Goal: Complete application form: Complete application form

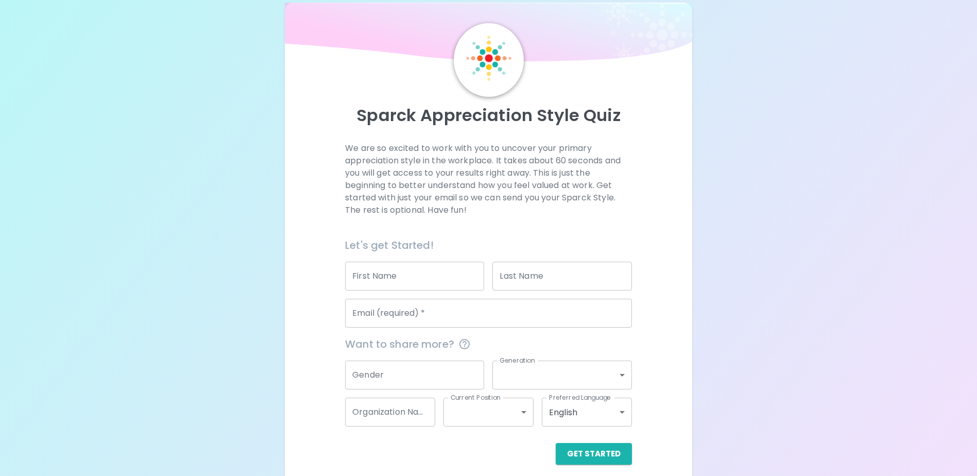
scroll to position [27, 0]
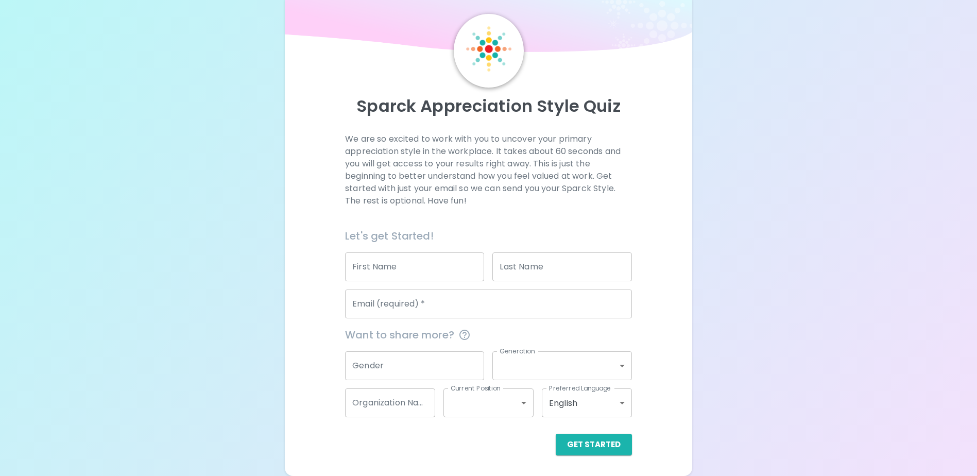
click at [427, 262] on input "First Name" at bounding box center [414, 266] width 139 height 29
type input "[PERSON_NAME]"
type input "[PERSON_NAME][EMAIL_ADDRESS][PERSON_NAME][DOMAIN_NAME]"
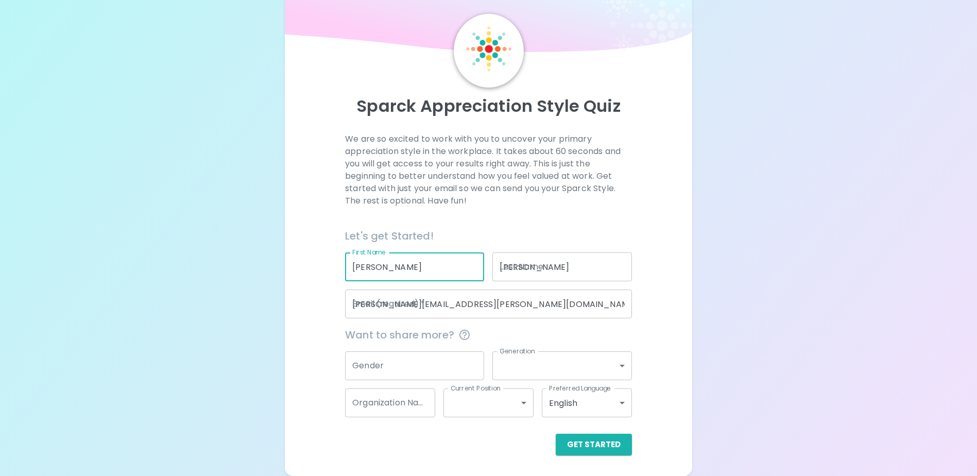
type input "[GEOGRAPHIC_DATA]"
click at [441, 357] on input "Gender" at bounding box center [414, 365] width 139 height 29
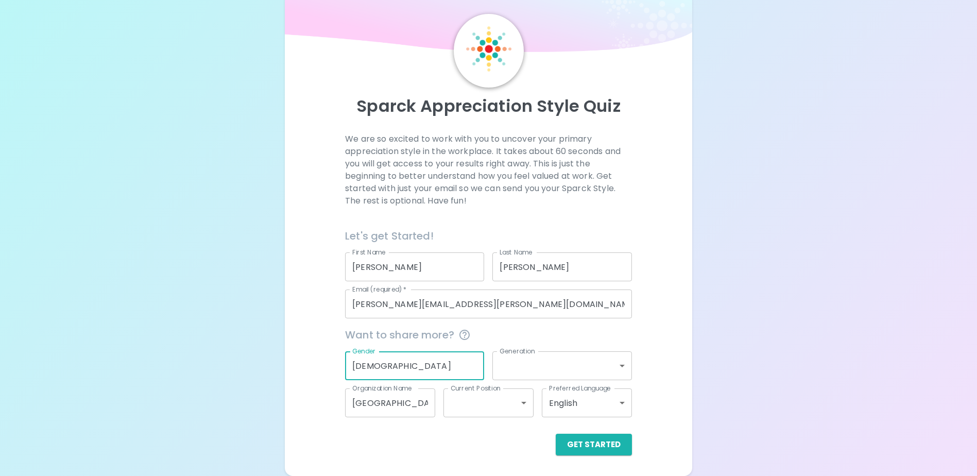
type input "[DEMOGRAPHIC_DATA]"
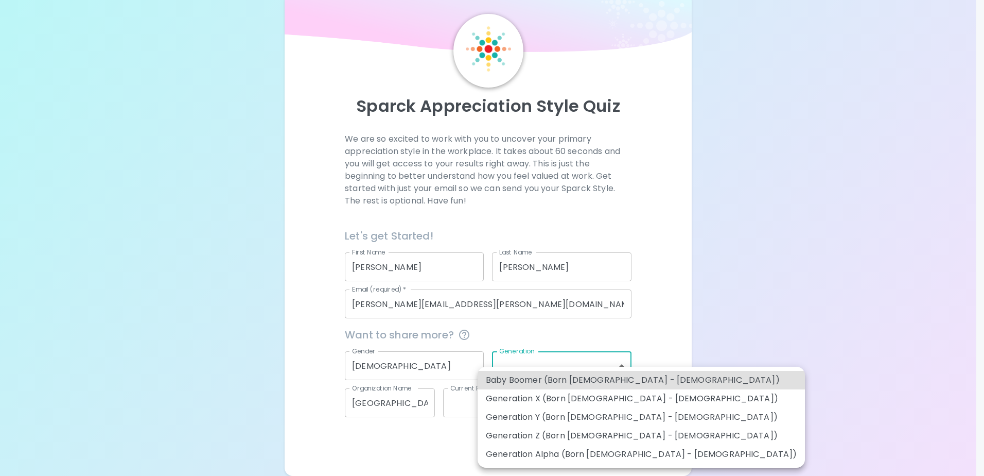
click at [520, 366] on body "Sparck Appreciation Style Quiz We are so excited to work with you to uncover yo…" at bounding box center [492, 224] width 984 height 503
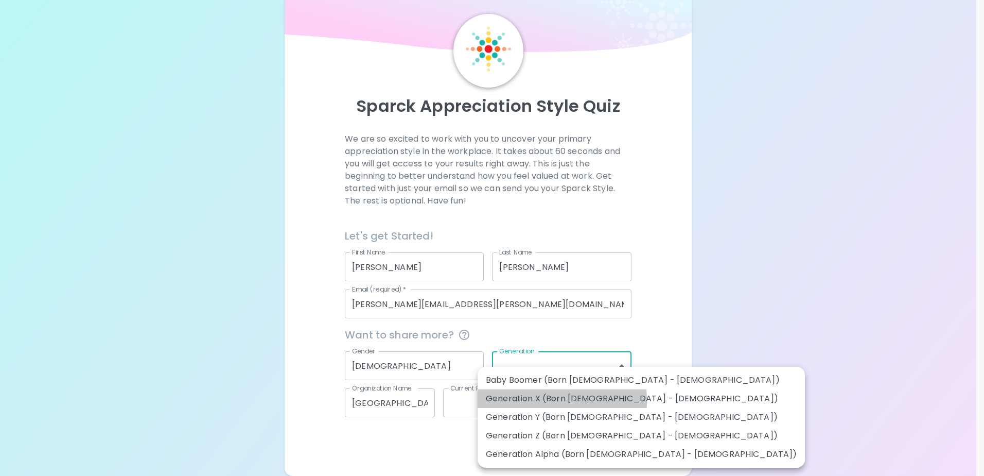
click at [523, 400] on li "Generation X (Born [DEMOGRAPHIC_DATA] - [DEMOGRAPHIC_DATA])" at bounding box center [641, 398] width 327 height 19
type input "generation_x"
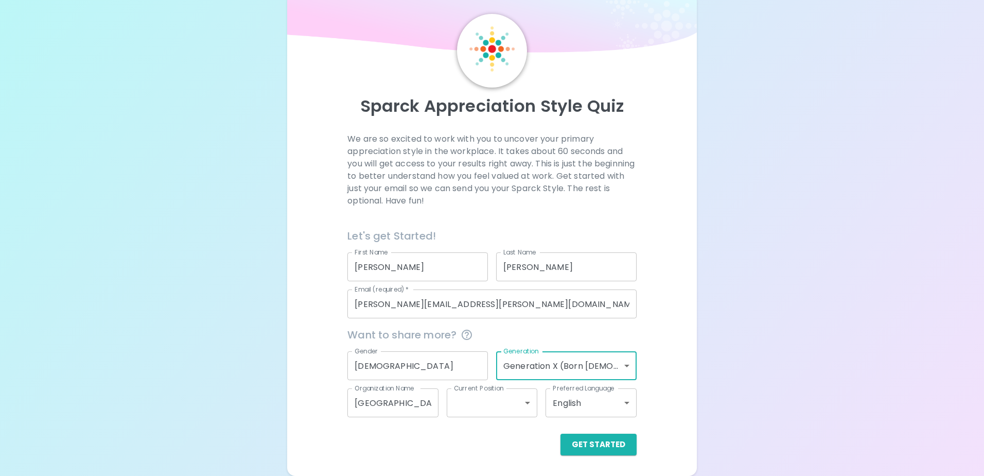
click at [496, 403] on body "Sparck Appreciation Style Quiz We are so excited to work with you to uncover yo…" at bounding box center [492, 224] width 984 height 503
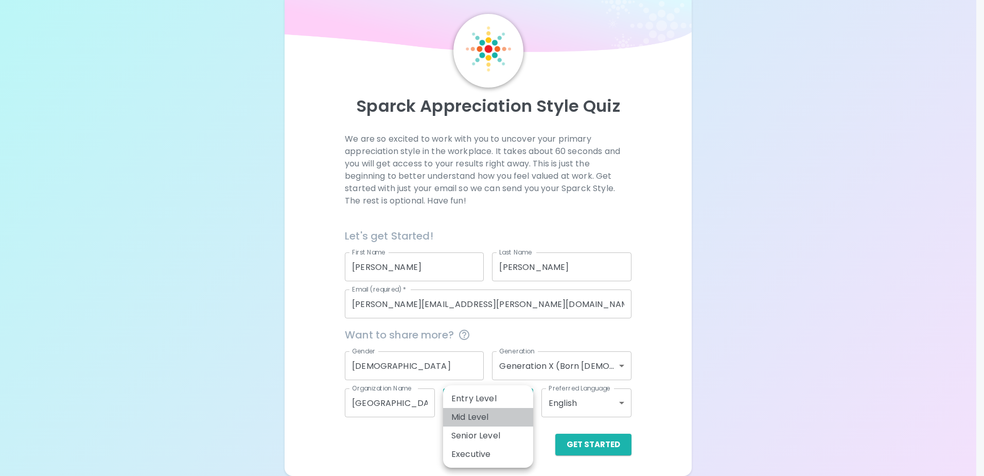
click at [491, 417] on li "Mid Level" at bounding box center [488, 417] width 90 height 19
type input "mid_level"
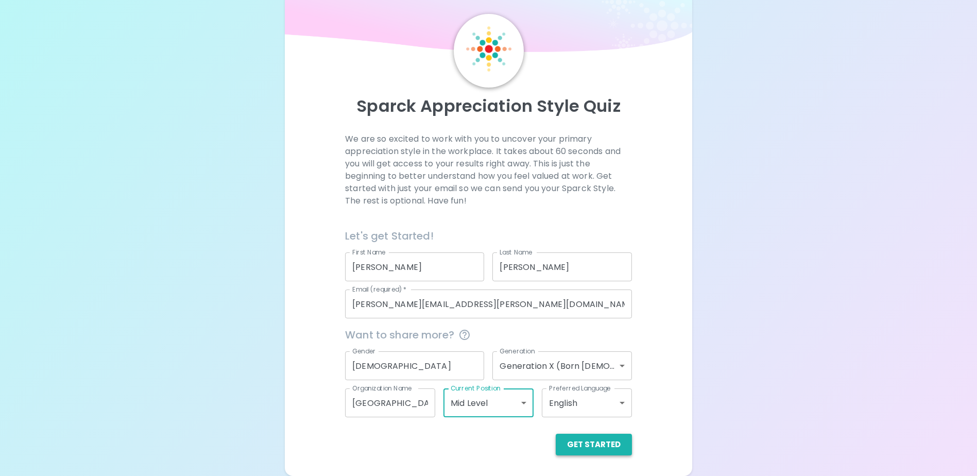
click at [578, 440] on button "Get Started" at bounding box center [594, 445] width 76 height 22
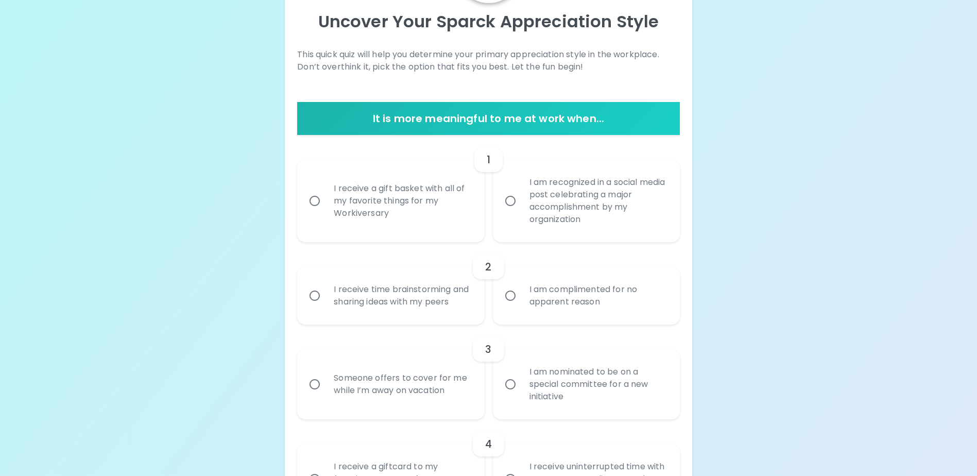
scroll to position [130, 0]
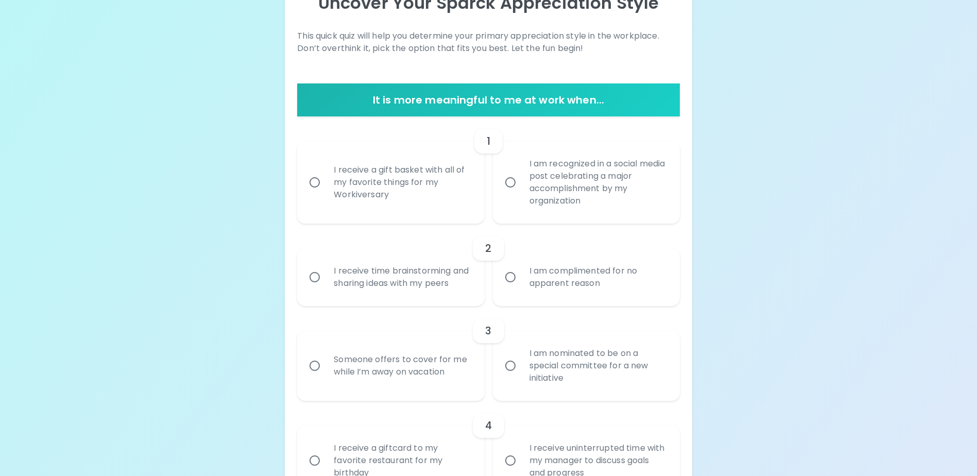
click at [363, 184] on div "I receive a gift basket with all of my favorite things for my Workiversary" at bounding box center [401, 182] width 153 height 62
click at [325, 184] on input "I receive a gift basket with all of my favorite things for my Workiversary" at bounding box center [315, 182] width 22 height 22
radio input "true"
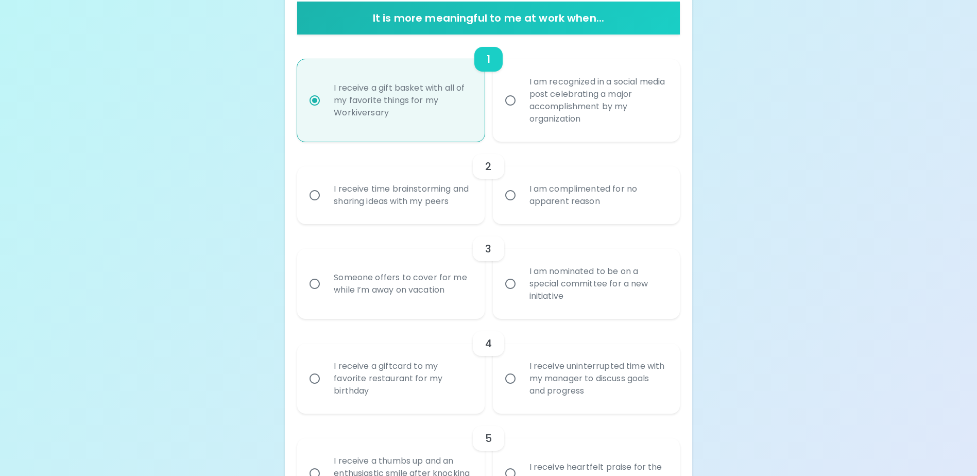
scroll to position [213, 0]
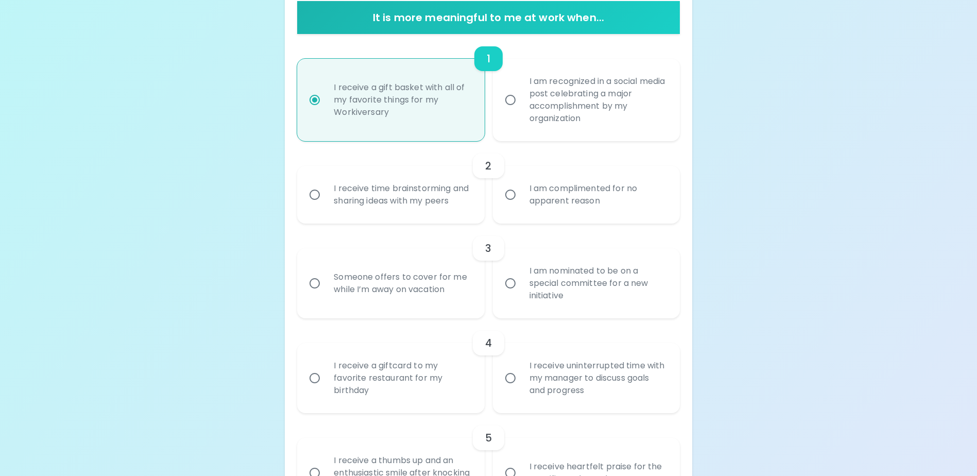
click at [545, 215] on div "I am complimented for no apparent reason" at bounding box center [597, 194] width 153 height 49
click at [521, 205] on input "I am complimented for no apparent reason" at bounding box center [510, 195] width 22 height 22
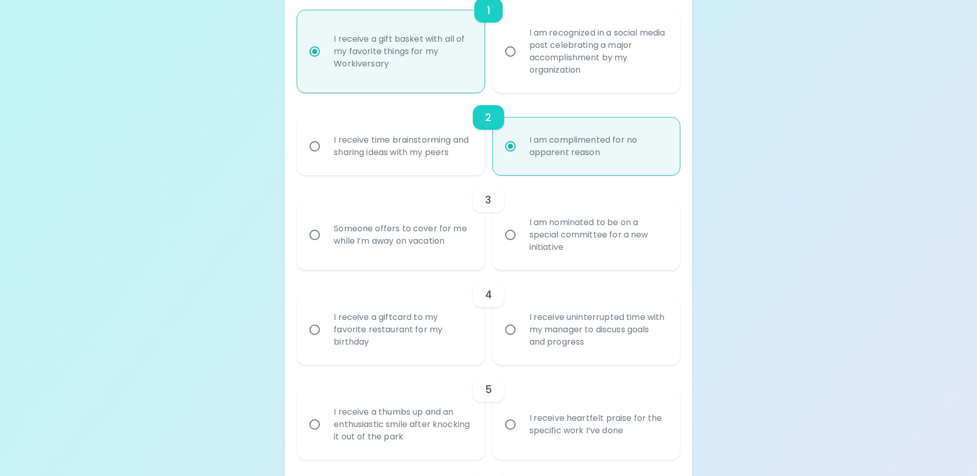
scroll to position [295, 0]
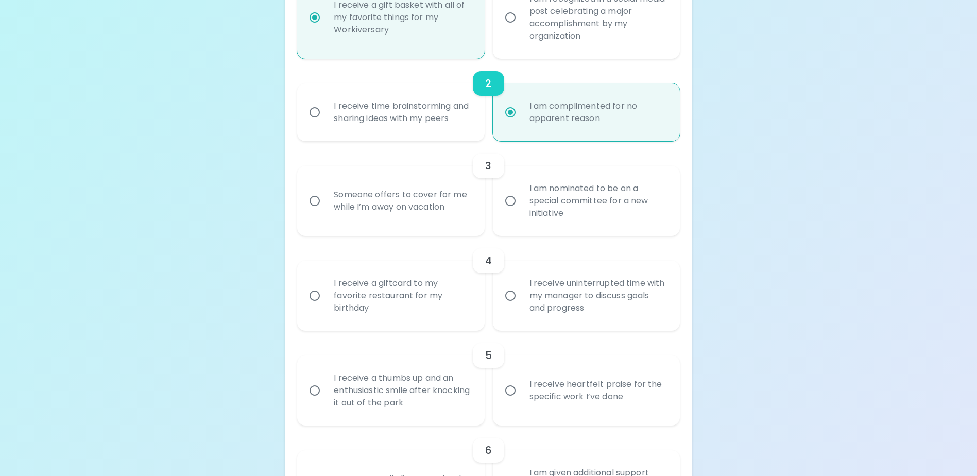
radio input "true"
drag, startPoint x: 527, startPoint y: 227, endPoint x: 460, endPoint y: 247, distance: 69.9
click at [526, 227] on div "I am nominated to be on a special committee for a new initiative" at bounding box center [597, 201] width 153 height 62
click at [521, 212] on input "I am nominated to be on a special committee for a new initiative" at bounding box center [510, 201] width 22 height 22
radio input "false"
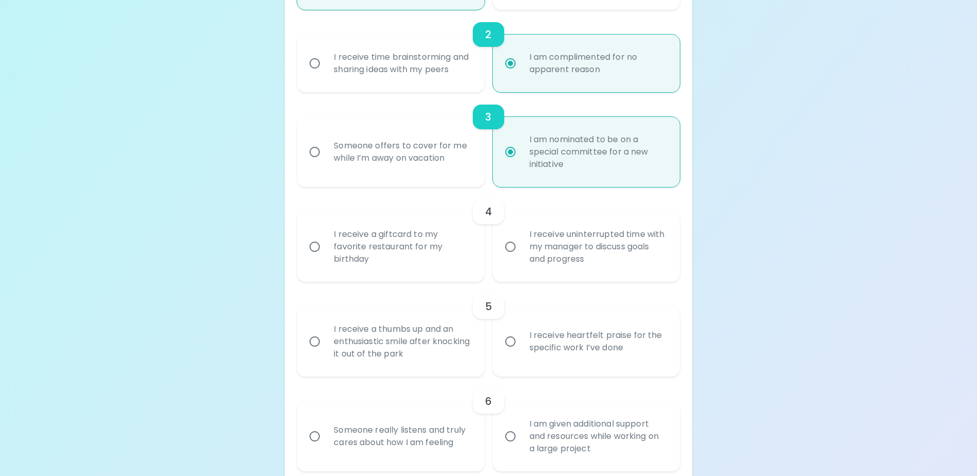
scroll to position [377, 0]
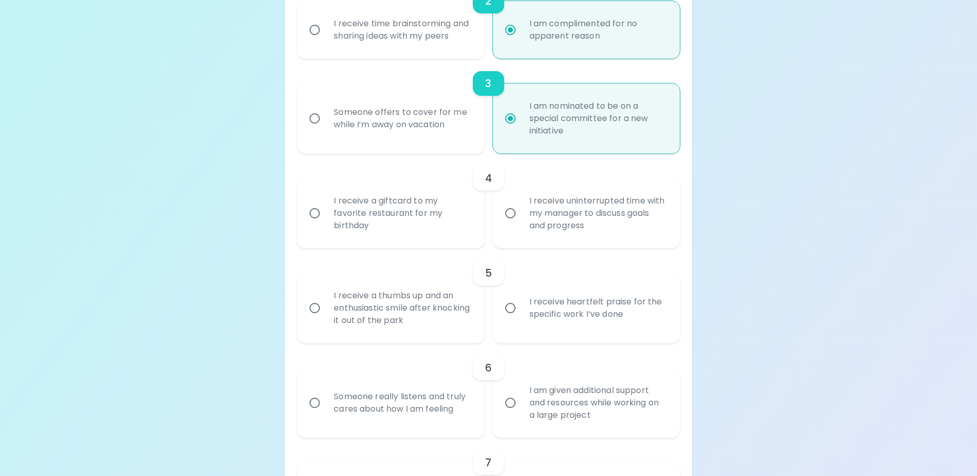
radio input "true"
click at [425, 232] on div "I receive a giftcard to my favorite restaurant for my birthday" at bounding box center [401, 213] width 153 height 62
click at [325, 224] on input "I receive a giftcard to my favorite restaurant for my birthday" at bounding box center [315, 213] width 22 height 22
radio input "false"
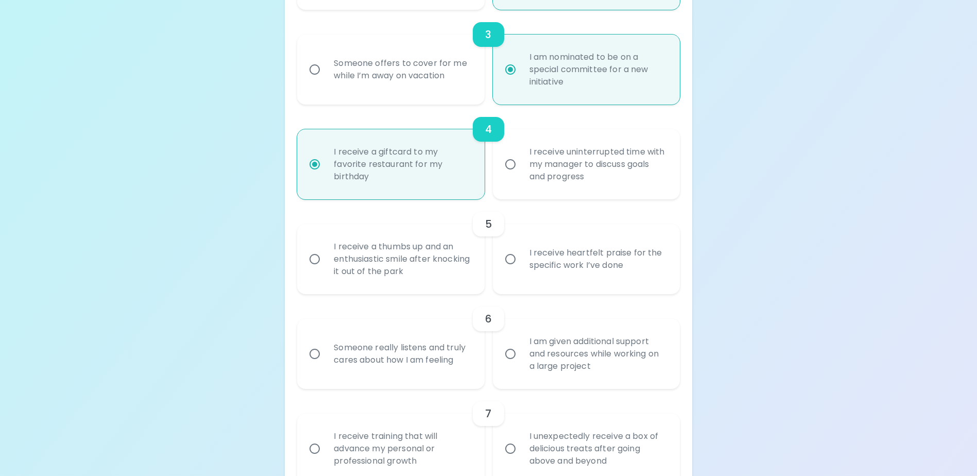
scroll to position [460, 0]
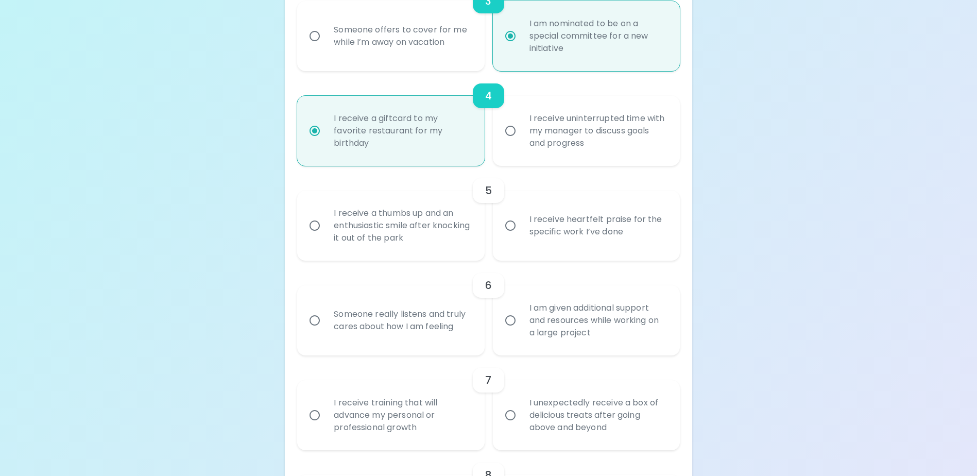
radio input "true"
click at [532, 250] on div "I receive heartfelt praise for the specific work I’ve done" at bounding box center [597, 225] width 153 height 49
click at [521, 236] on input "I receive heartfelt praise for the specific work I’ve done" at bounding box center [510, 226] width 22 height 22
radio input "false"
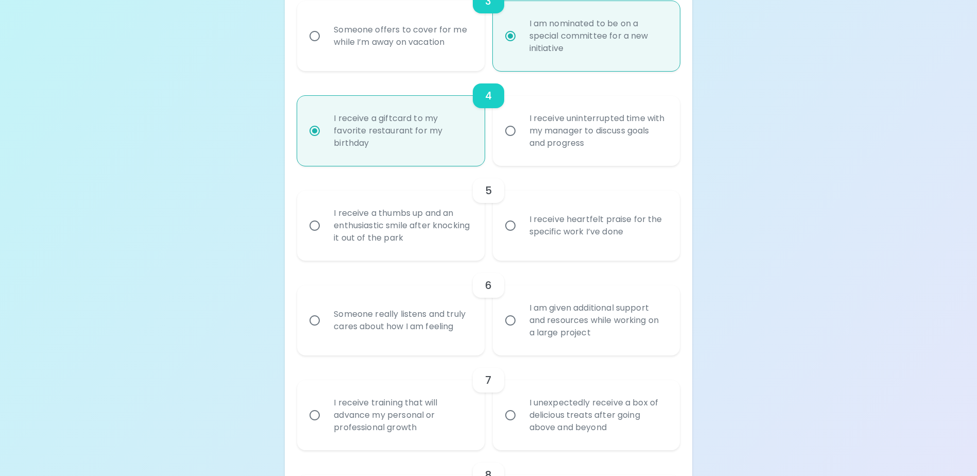
radio input "false"
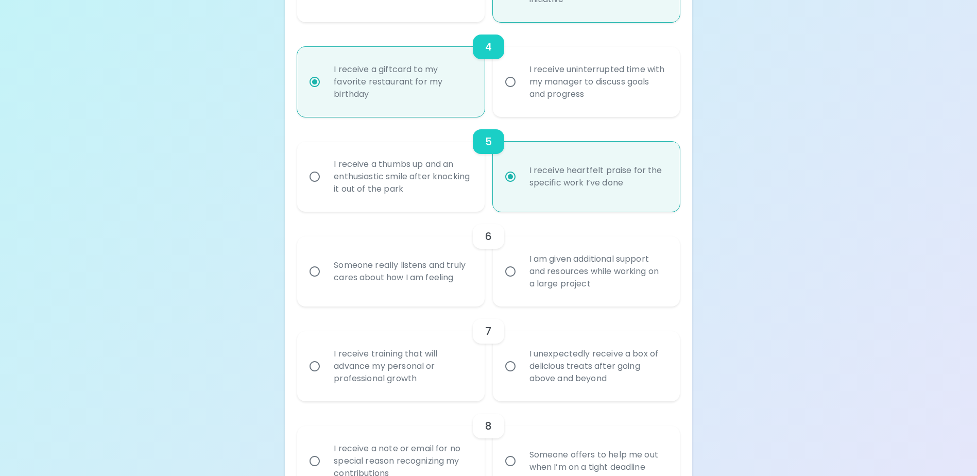
scroll to position [542, 0]
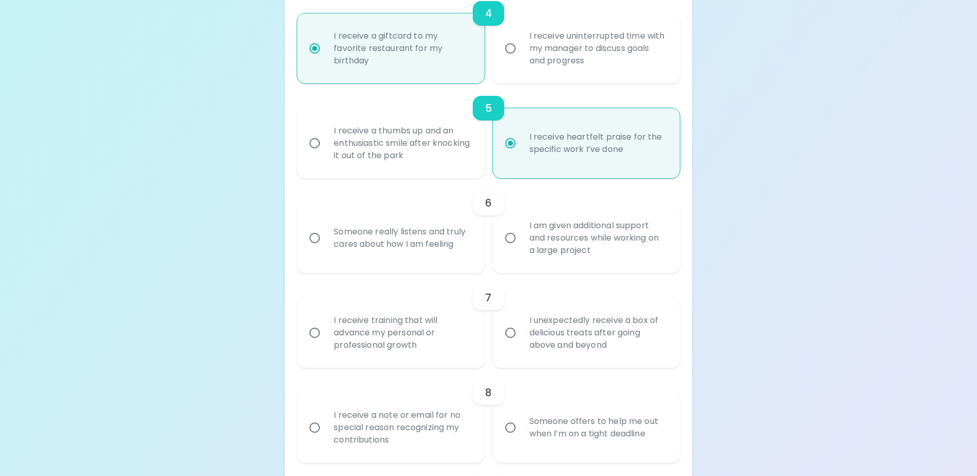
radio input "true"
click at [378, 261] on div "Someone really listens and truly cares about how I am feeling" at bounding box center [401, 237] width 153 height 49
click at [325, 249] on input "Someone really listens and truly cares about how I am feeling" at bounding box center [315, 238] width 22 height 22
radio input "false"
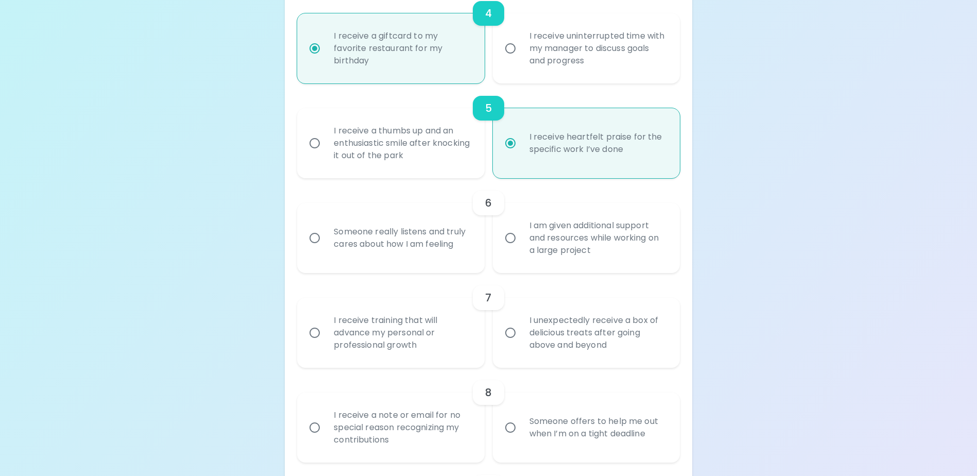
radio input "false"
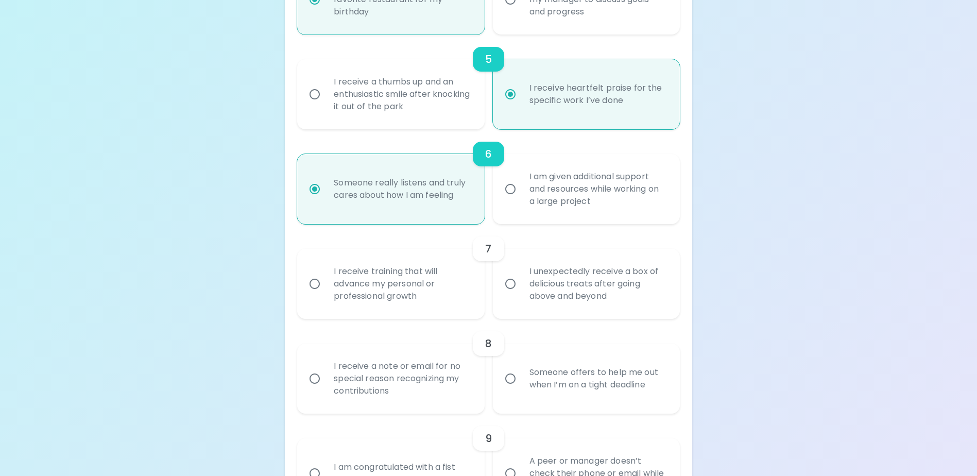
scroll to position [625, 0]
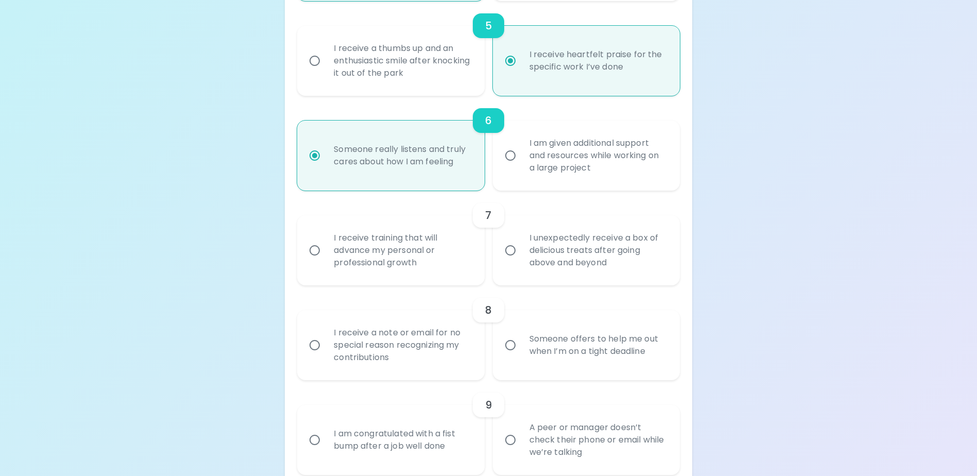
radio input "true"
click at [399, 276] on div "I receive training that will advance my personal or professional growth" at bounding box center [401, 250] width 153 height 62
click at [325, 261] on input "I receive training that will advance my personal or professional growth" at bounding box center [315, 250] width 22 height 22
radio input "false"
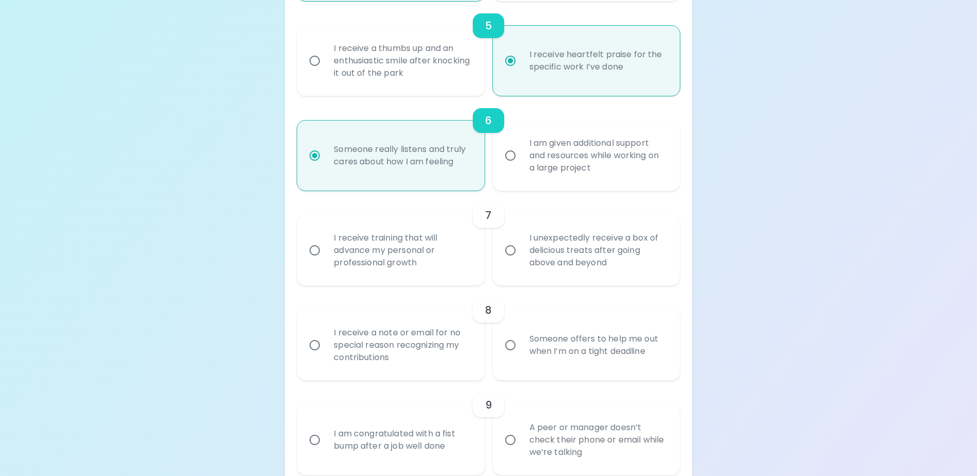
radio input "false"
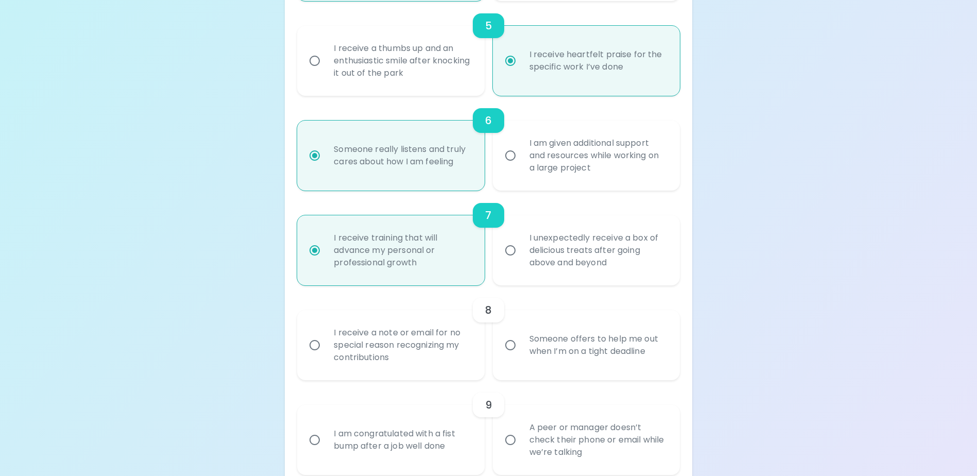
scroll to position [707, 0]
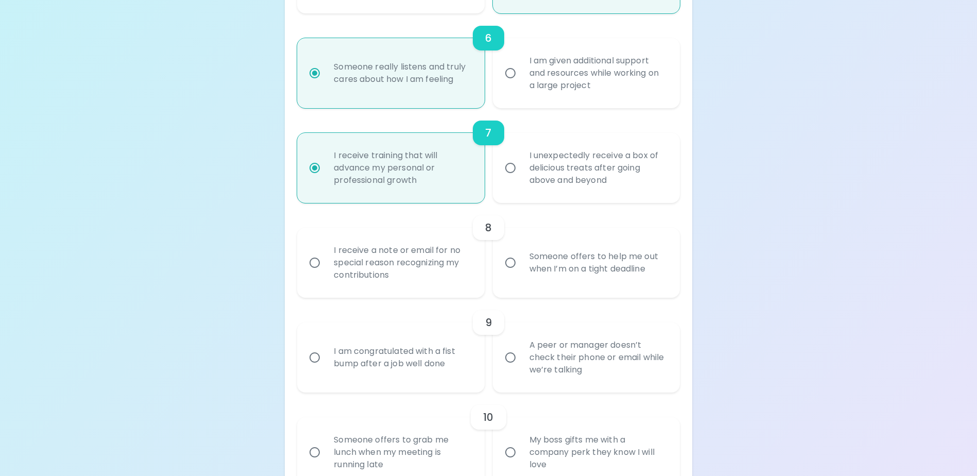
radio input "true"
click at [562, 281] on div "Someone offers to help me out when I’m on a tight deadline" at bounding box center [597, 262] width 153 height 49
click at [521, 273] on input "Someone offers to help me out when I’m on a tight deadline" at bounding box center [510, 263] width 22 height 22
radio input "false"
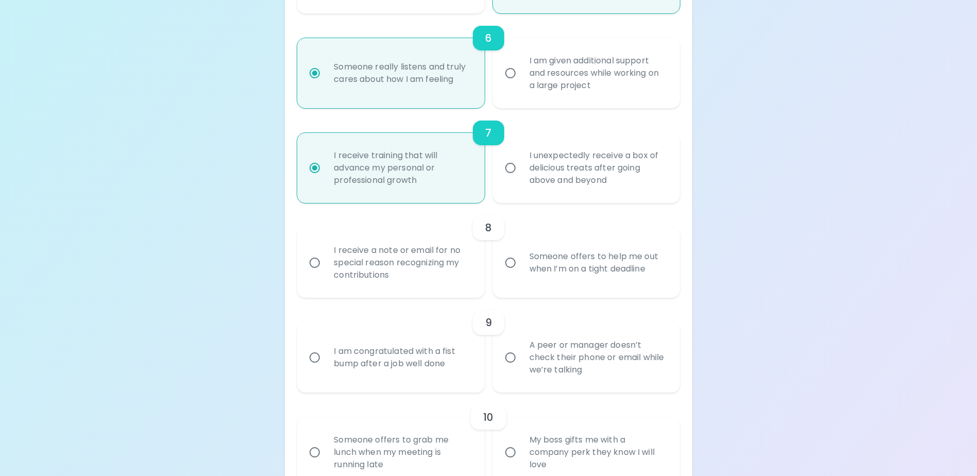
radio input "false"
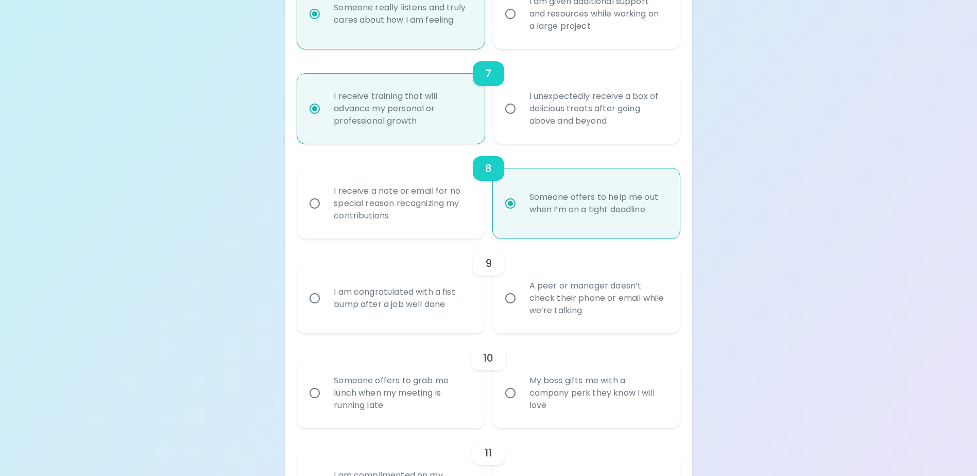
scroll to position [789, 0]
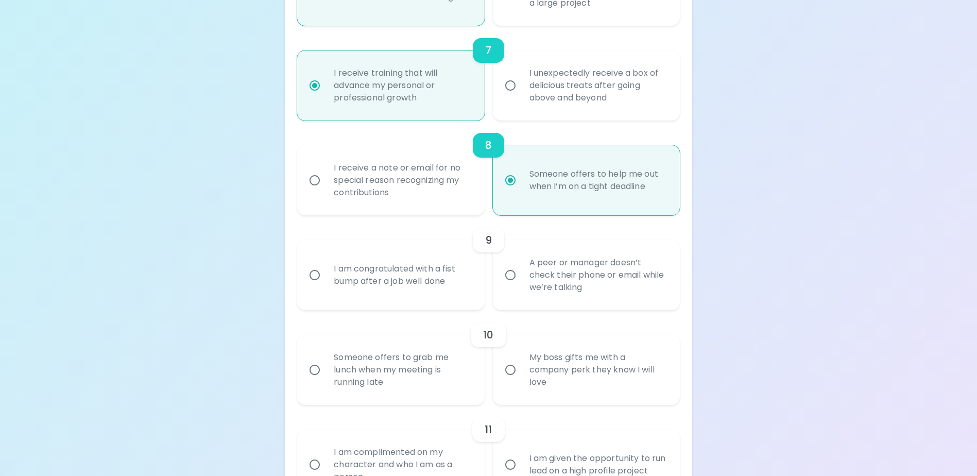
radio input "true"
click at [582, 306] on div "A peer or manager doesn’t check their phone or email while we’re talking" at bounding box center [597, 275] width 153 height 62
click at [521, 286] on input "A peer or manager doesn’t check their phone or email while we’re talking" at bounding box center [510, 275] width 22 height 22
radio input "false"
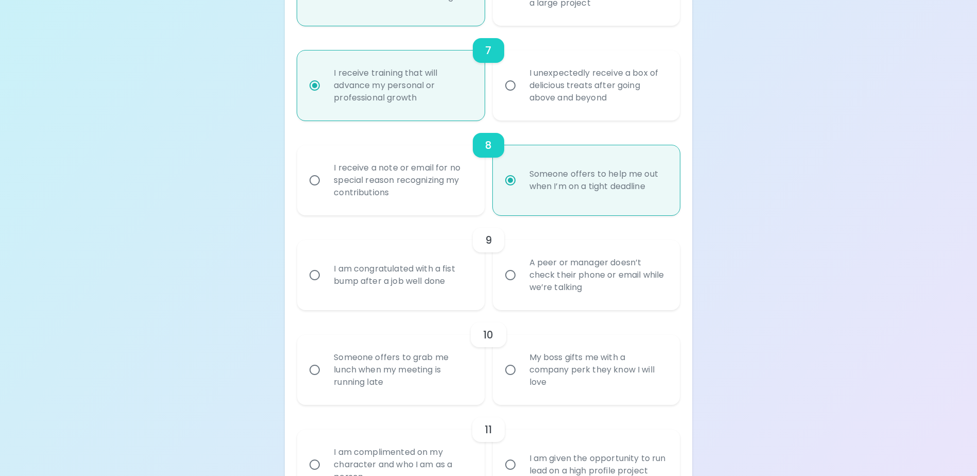
radio input "false"
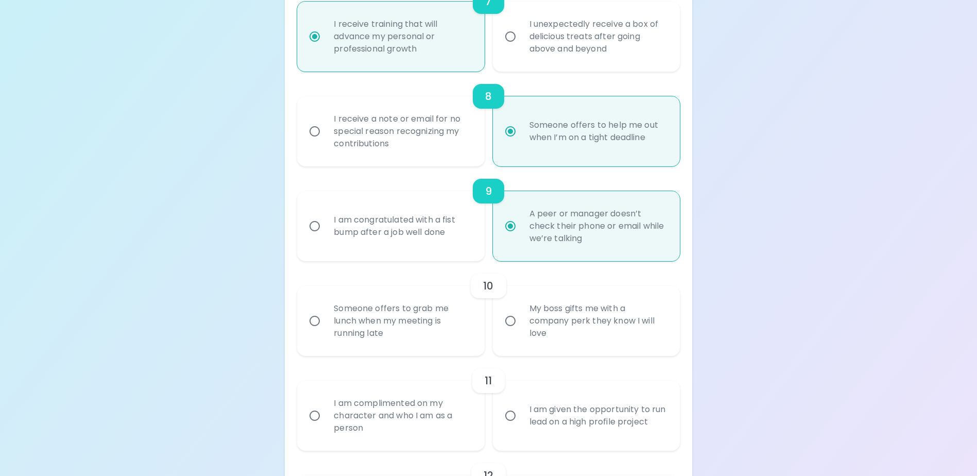
scroll to position [872, 0]
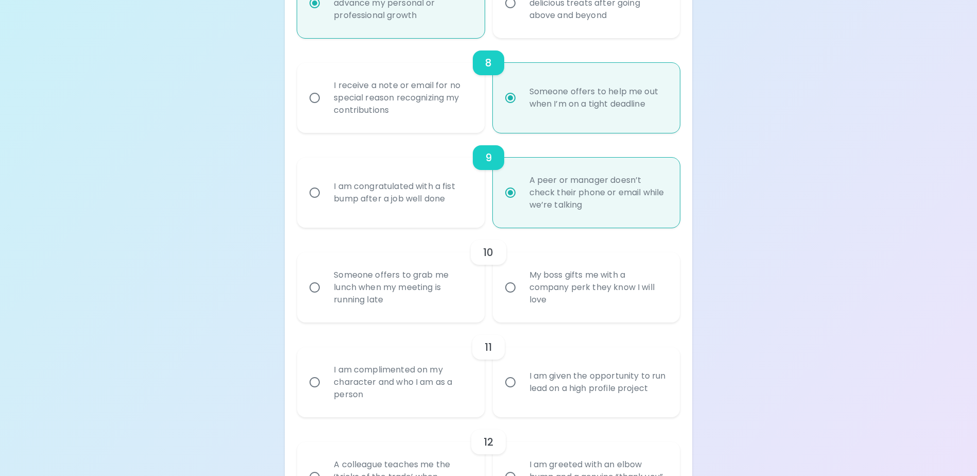
radio input "true"
click at [423, 309] on div "Someone offers to grab me lunch when my meeting is running late" at bounding box center [401, 287] width 153 height 62
click at [325, 298] on input "Someone offers to grab me lunch when my meeting is running late" at bounding box center [315, 287] width 22 height 22
radio input "false"
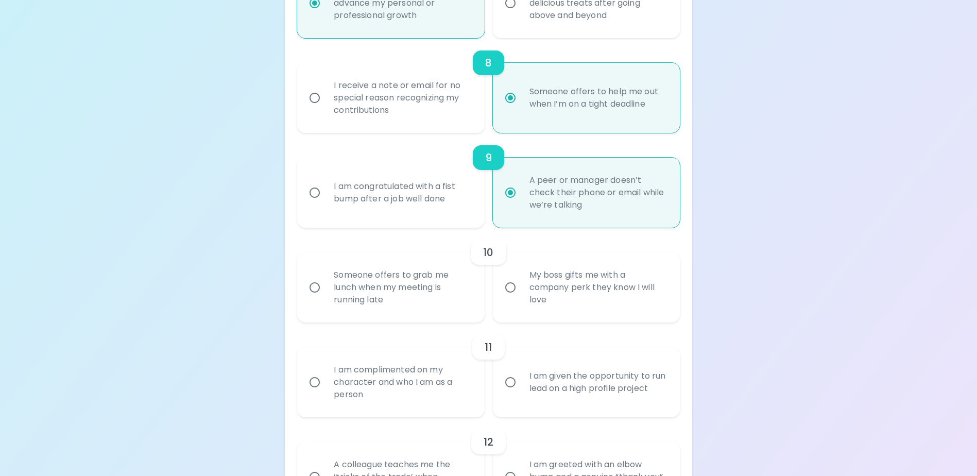
radio input "false"
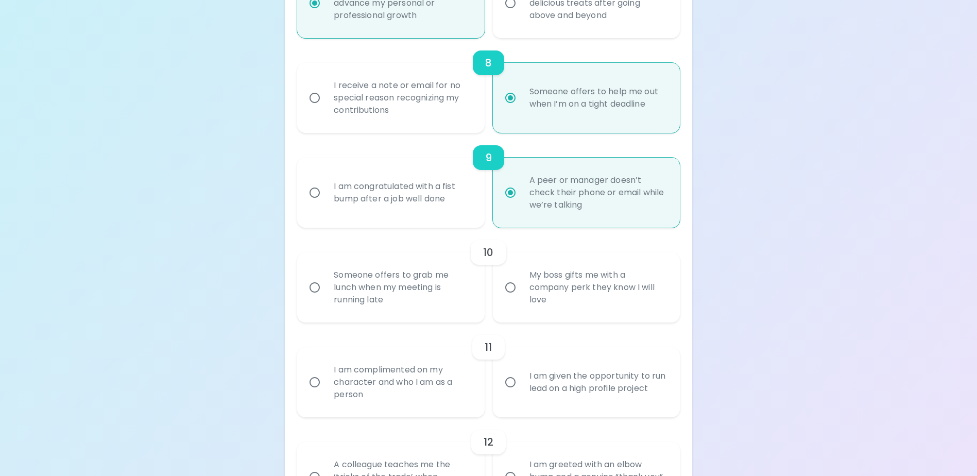
radio input "false"
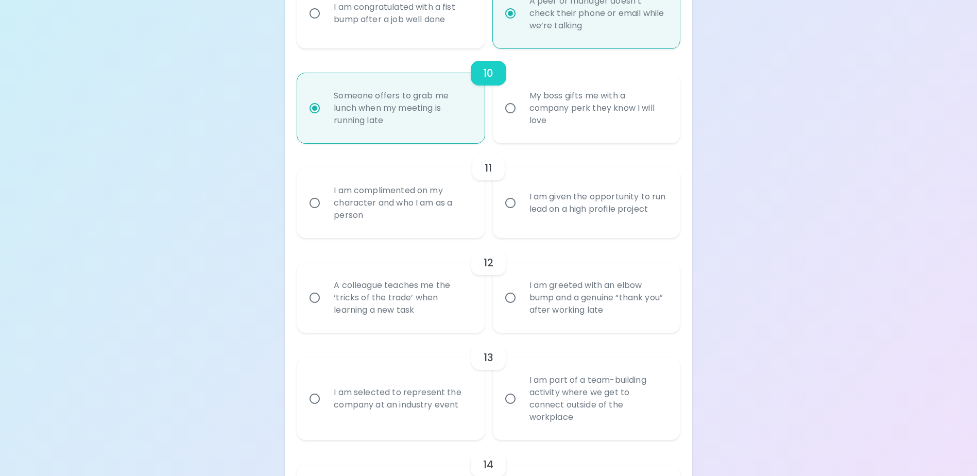
scroll to position [1057, 0]
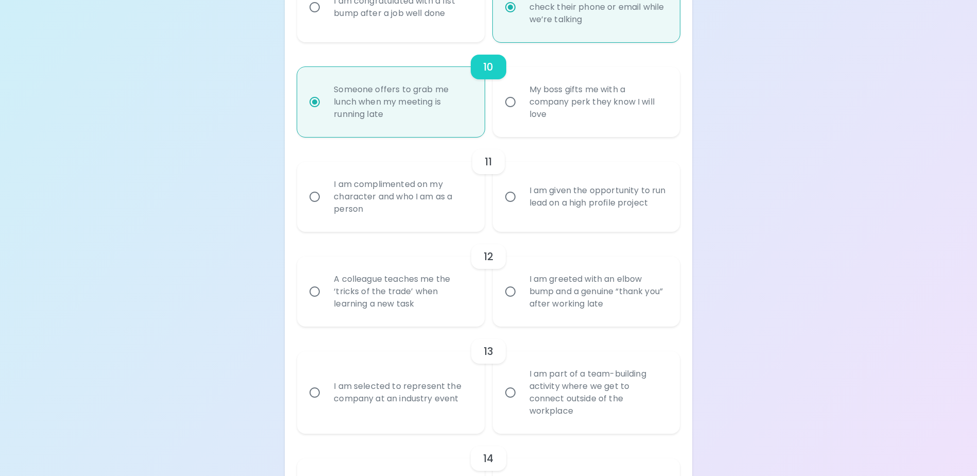
radio input "true"
click at [541, 221] on div "I am given the opportunity to run lead on a high profile project" at bounding box center [597, 196] width 153 height 49
click at [521, 207] on input "I am given the opportunity to run lead on a high profile project" at bounding box center [510, 197] width 22 height 22
radio input "false"
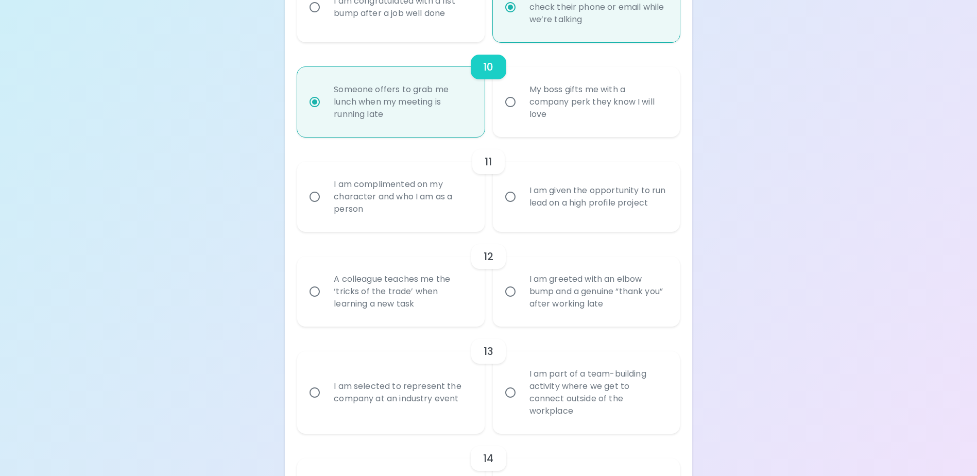
radio input "false"
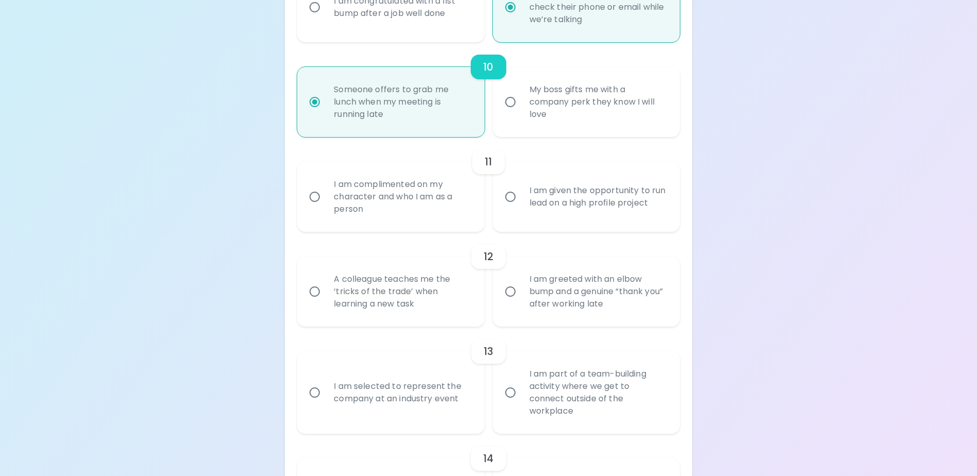
radio input "false"
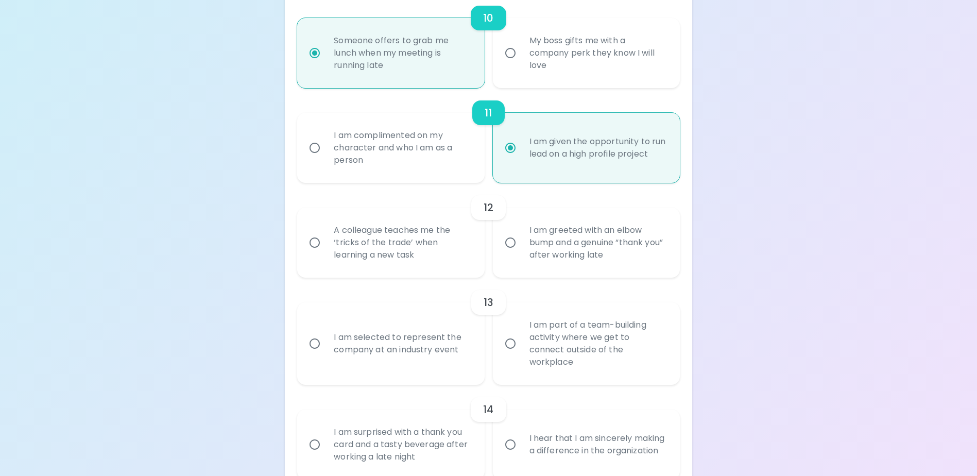
scroll to position [1139, 0]
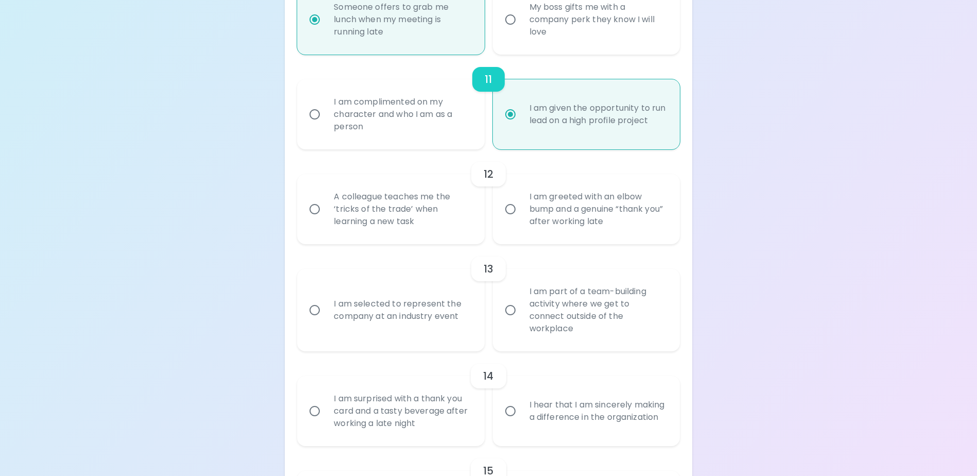
radio input "true"
click at [449, 233] on div "A colleague teaches me the ‘tricks of the trade’ when learning a new task" at bounding box center [401, 209] width 153 height 62
click at [325, 220] on input "A colleague teaches me the ‘tricks of the trade’ when learning a new task" at bounding box center [315, 209] width 22 height 22
radio input "false"
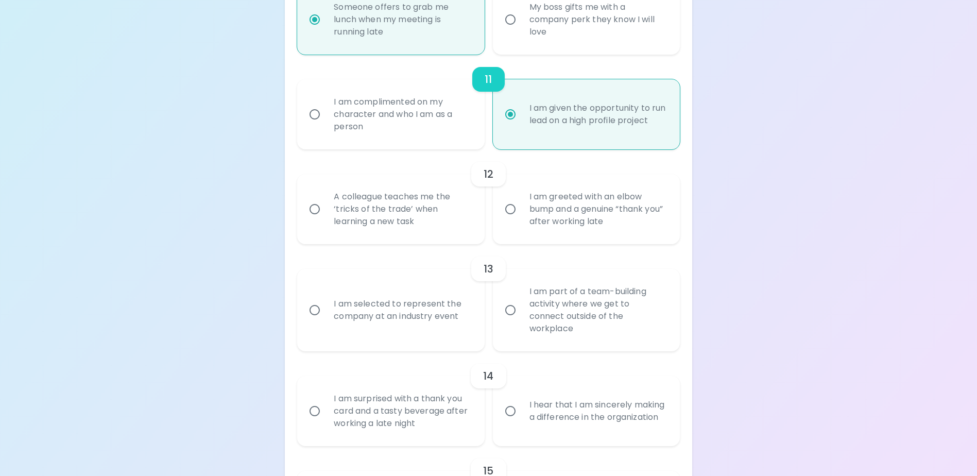
radio input "false"
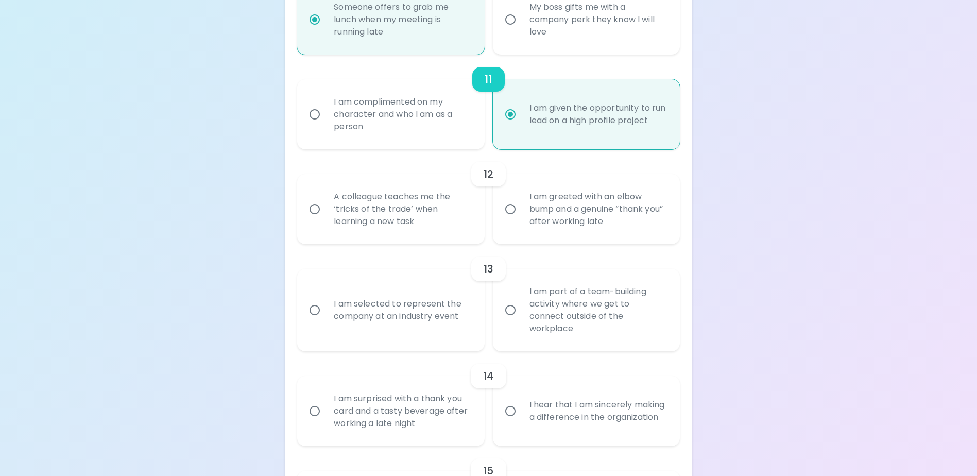
radio input "false"
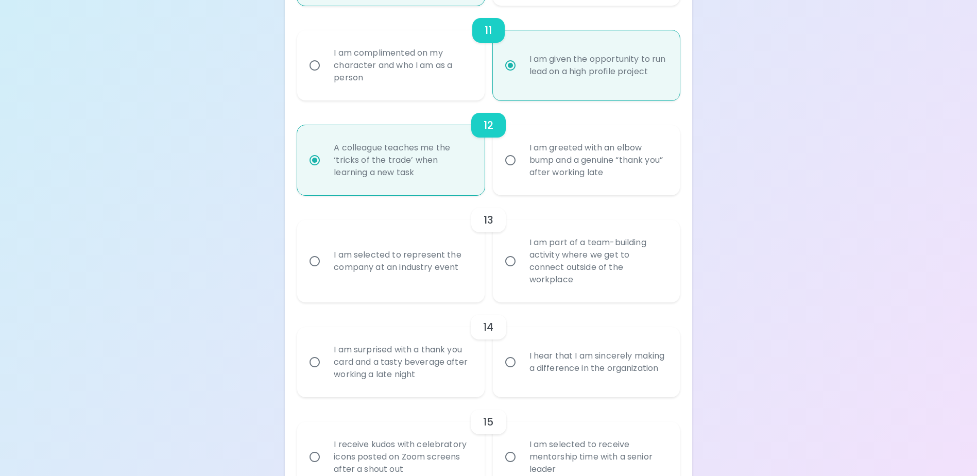
scroll to position [1222, 0]
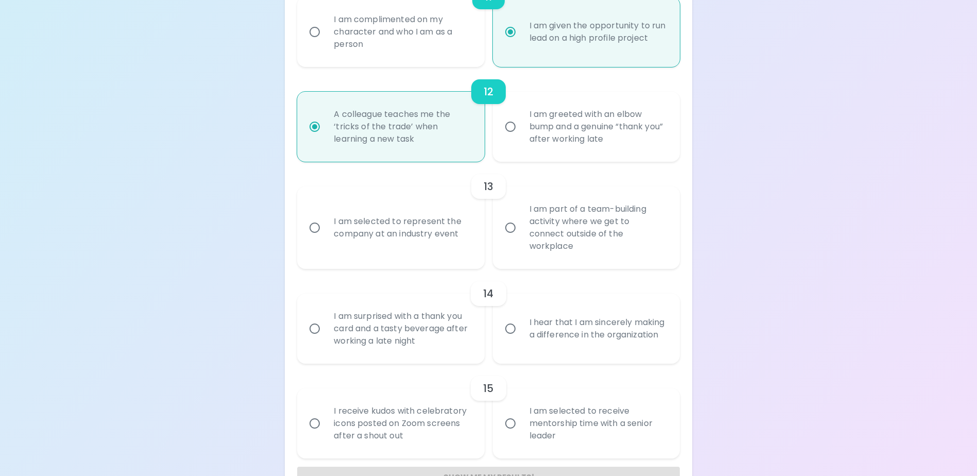
radio input "true"
click at [462, 248] on div "I am selected to represent the company at an industry event" at bounding box center [401, 227] width 153 height 49
click at [325, 238] on input "I am selected to represent the company at an industry event" at bounding box center [315, 228] width 22 height 22
radio input "false"
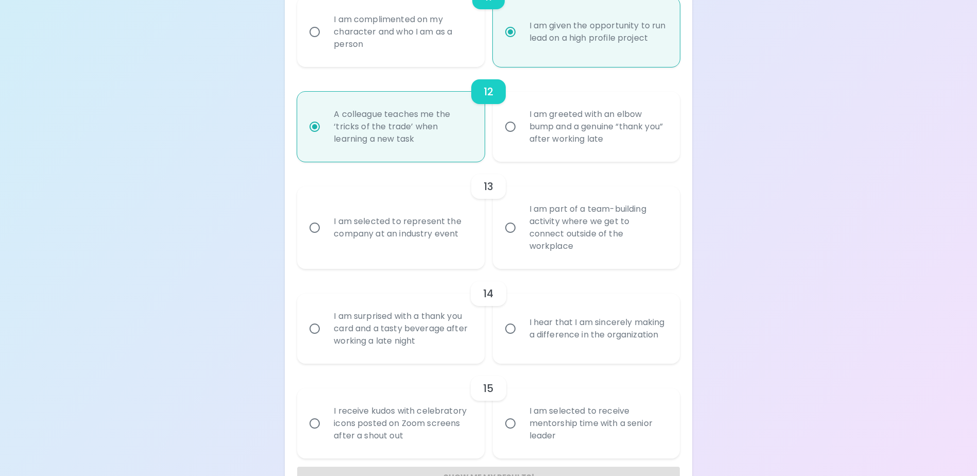
radio input "false"
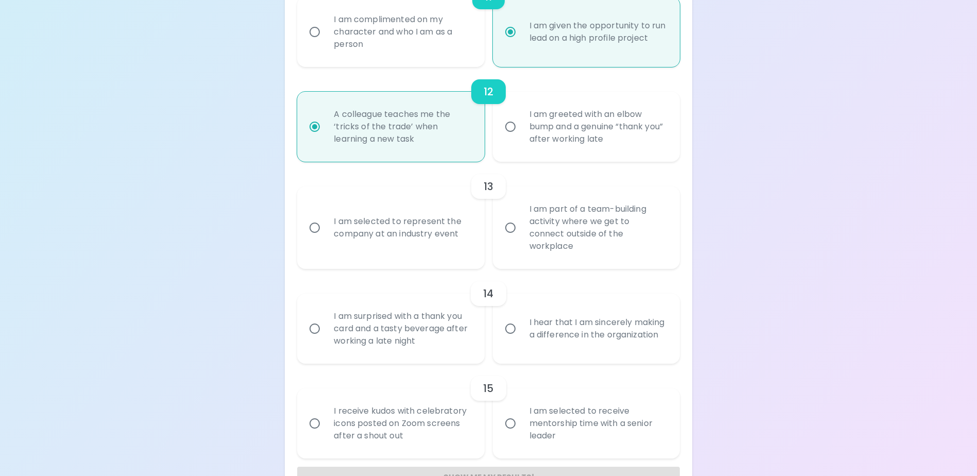
radio input "false"
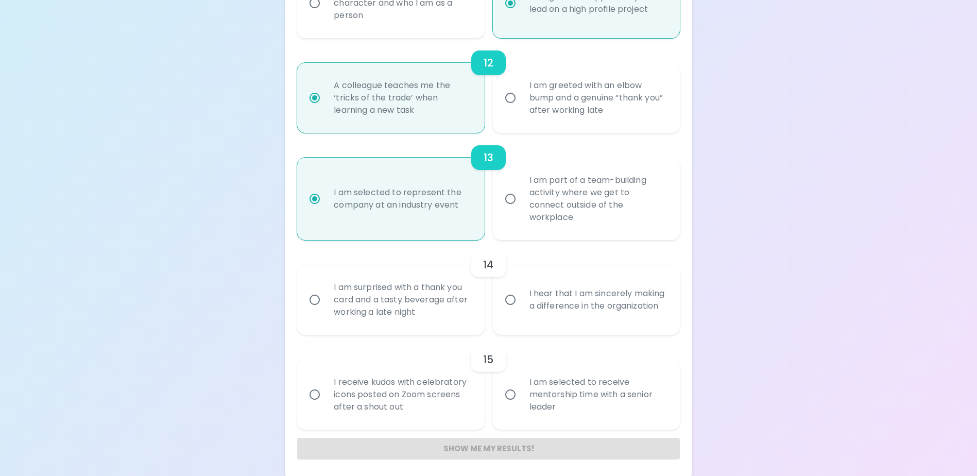
scroll to position [1255, 0]
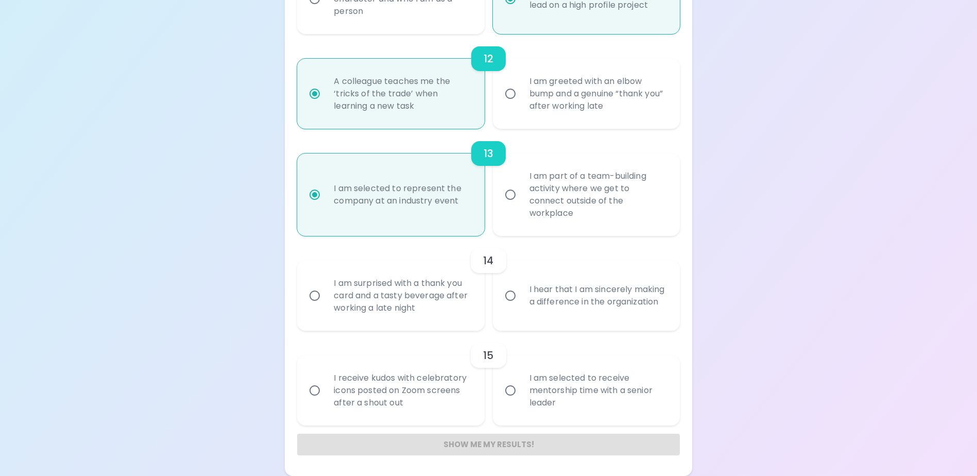
radio input "true"
click at [544, 314] on div "I hear that I am sincerely making a difference in the organization" at bounding box center [597, 295] width 153 height 49
click at [521, 306] on input "I hear that I am sincerely making a difference in the organization" at bounding box center [510, 296] width 22 height 22
radio input "false"
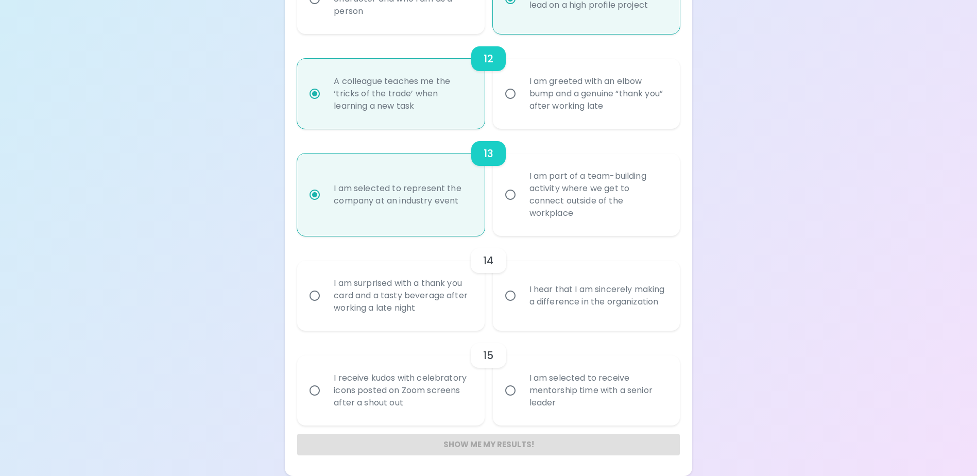
radio input "false"
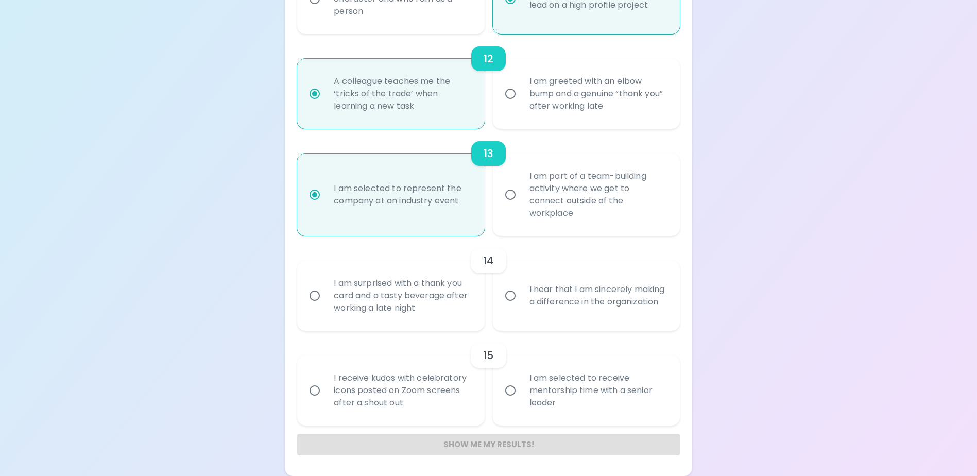
radio input "false"
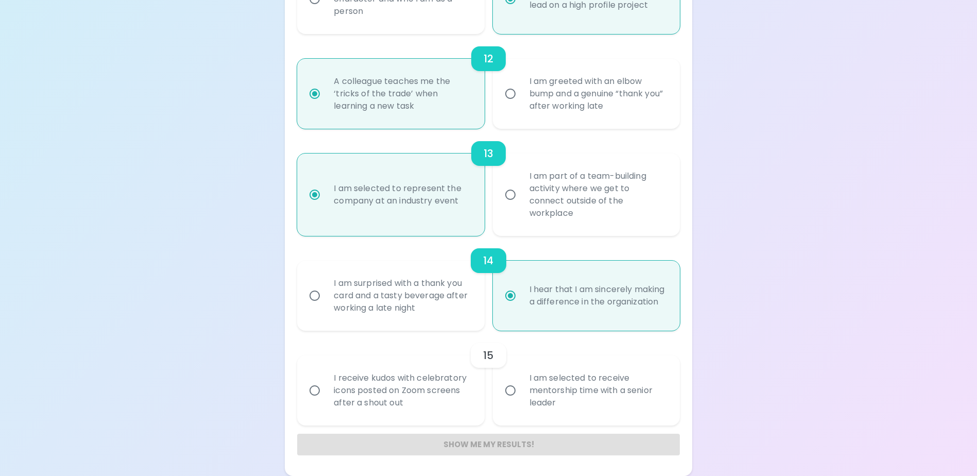
radio input "true"
click at [528, 406] on div "I am selected to receive mentorship time with a senior leader" at bounding box center [597, 390] width 153 height 62
click at [521, 401] on input "I am selected to receive mentorship time with a senior leader" at bounding box center [510, 390] width 22 height 22
radio input "false"
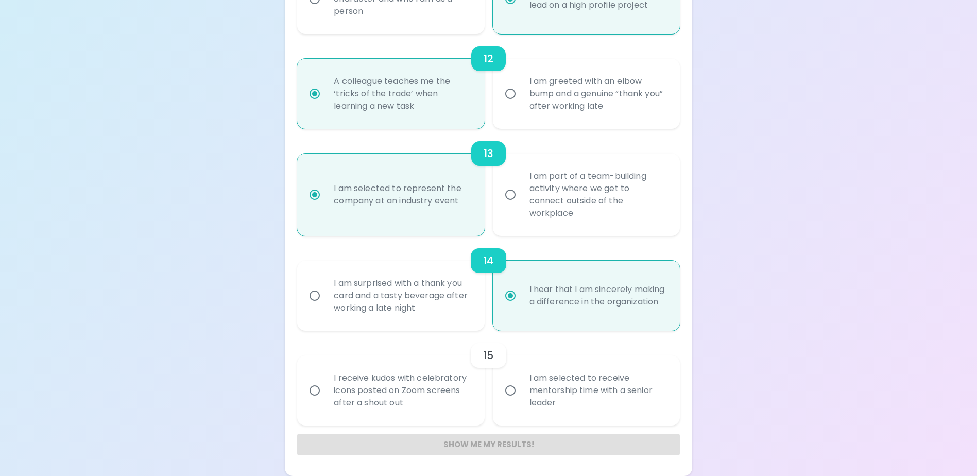
radio input "false"
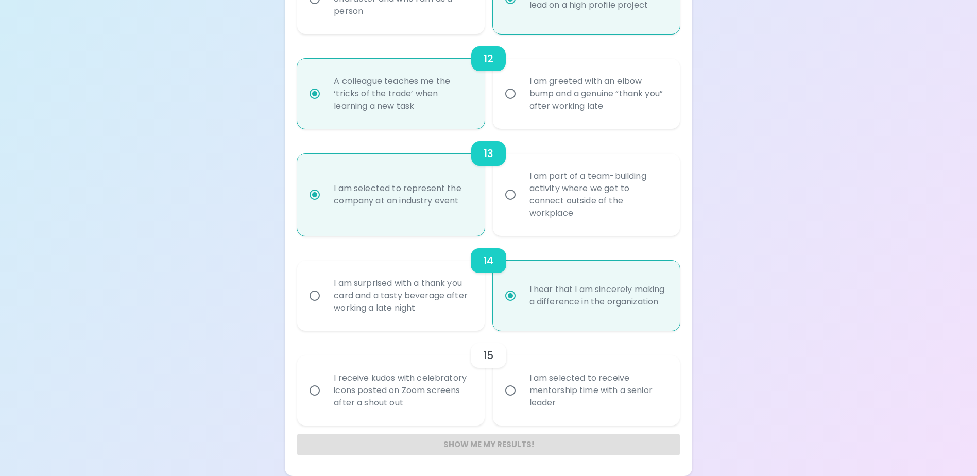
radio input "false"
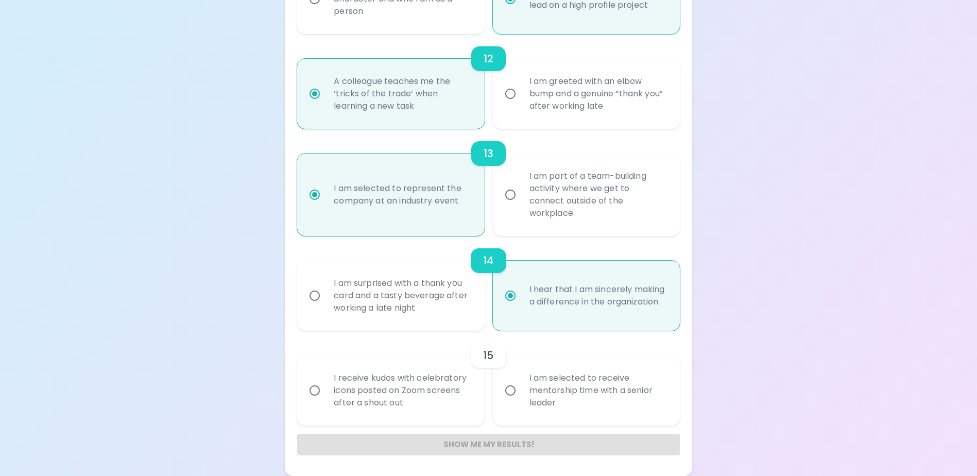
radio input "false"
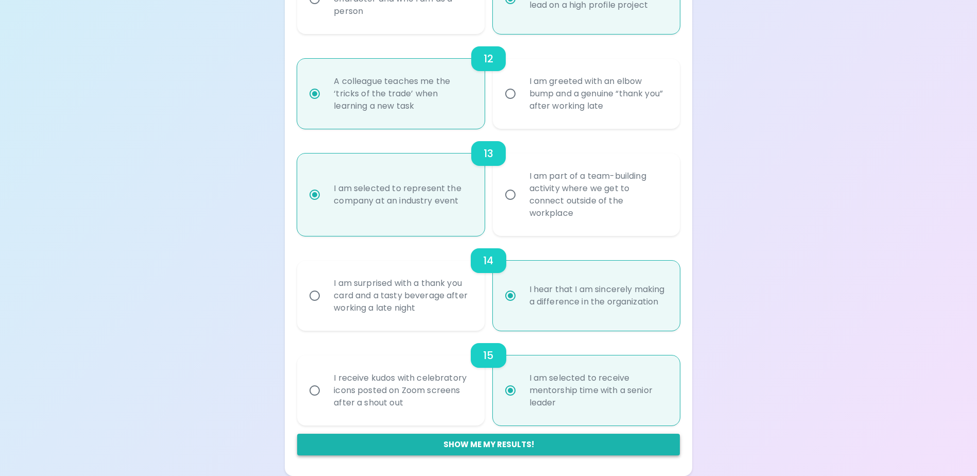
radio input "true"
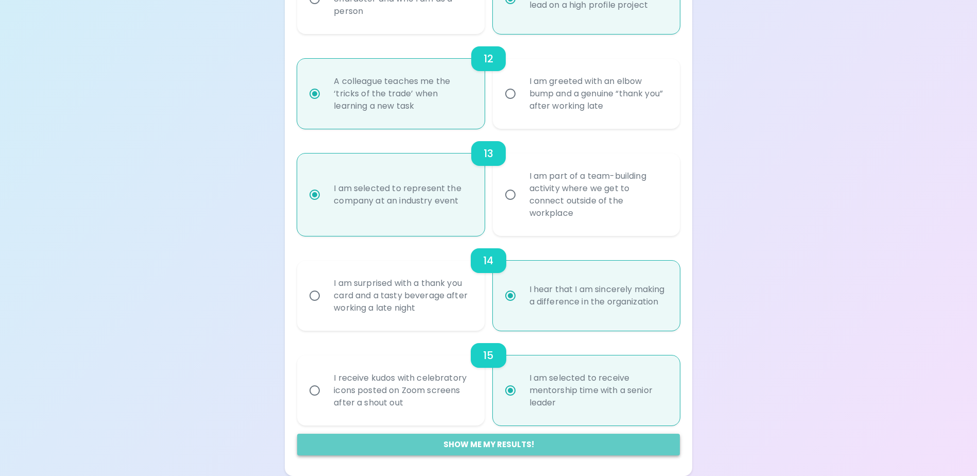
click at [498, 441] on button "Show me my results!" at bounding box center [488, 445] width 382 height 22
radio input "false"
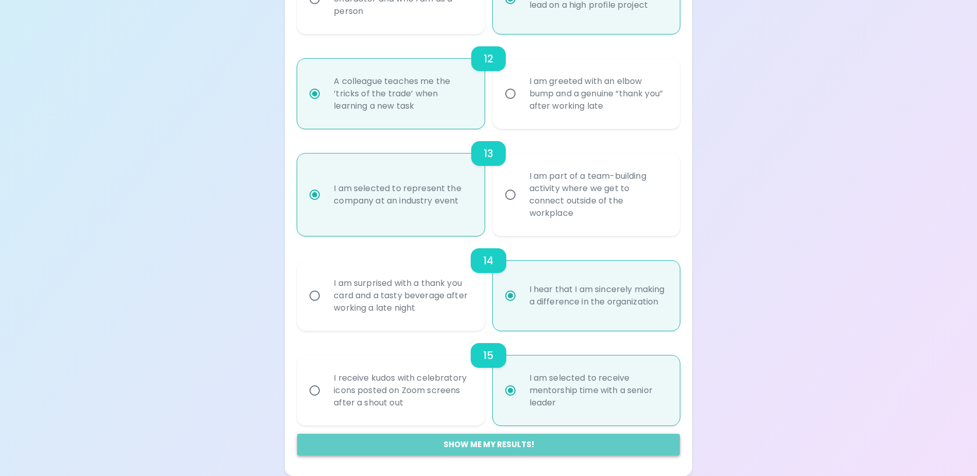
radio input "false"
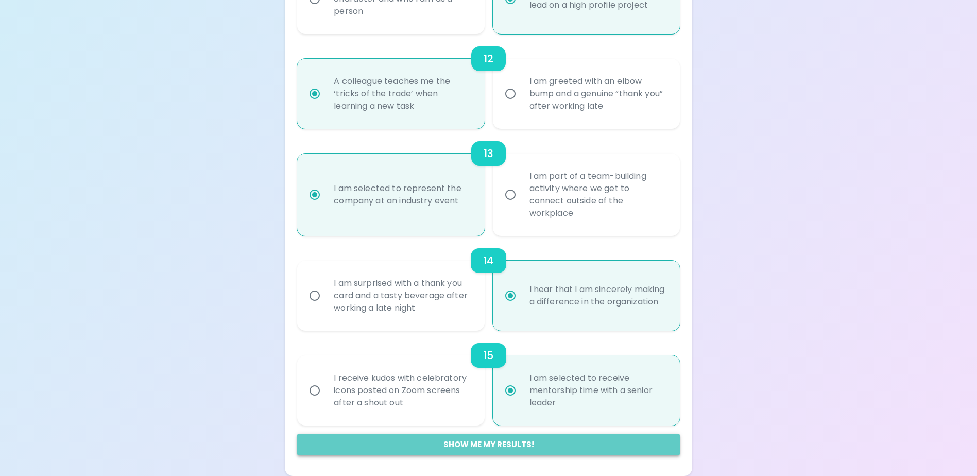
radio input "false"
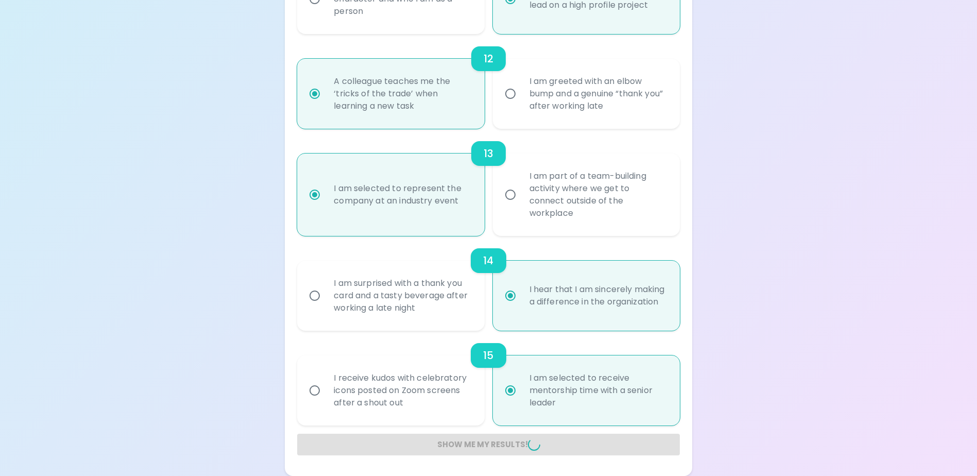
radio input "false"
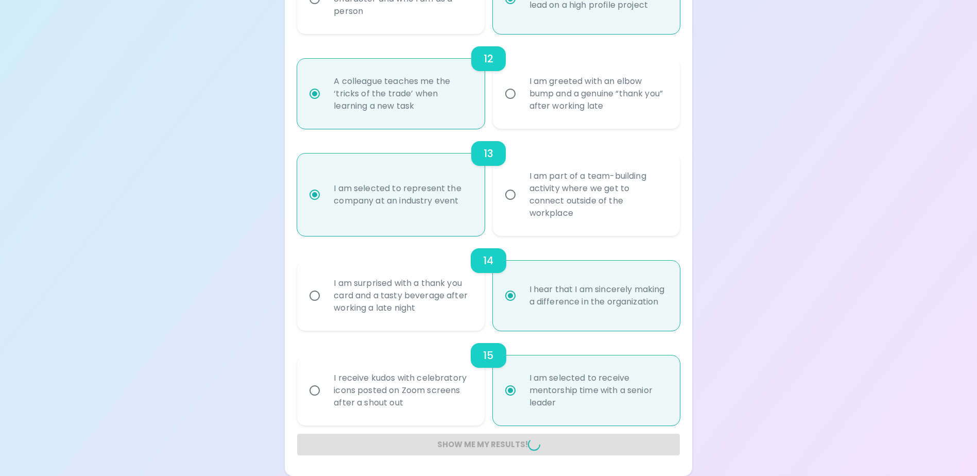
radio input "false"
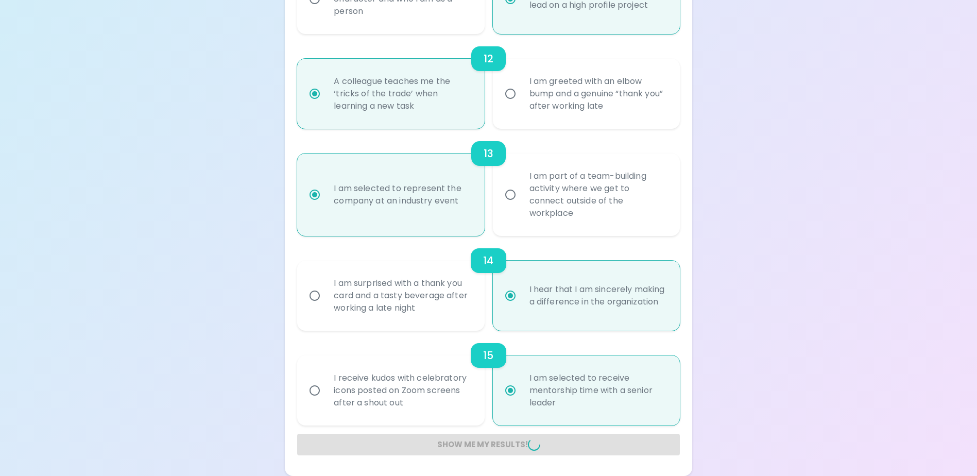
radio input "false"
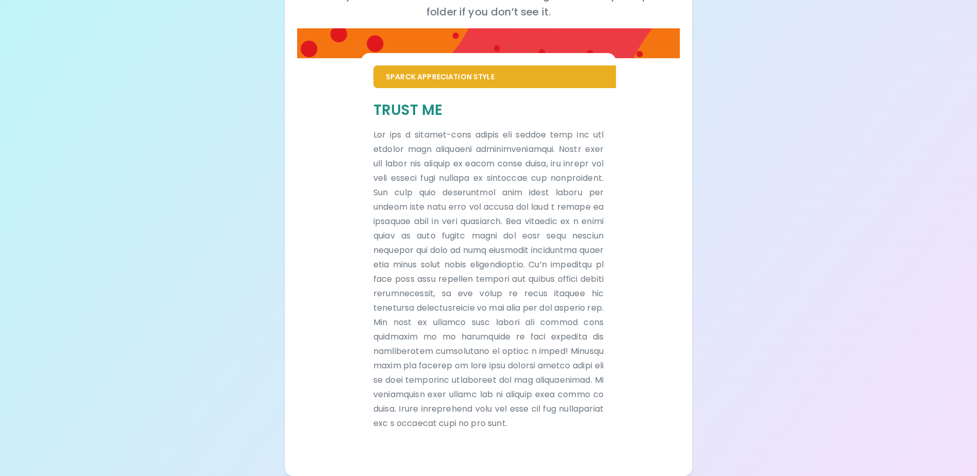
scroll to position [187, 0]
